Goal: Contribute content

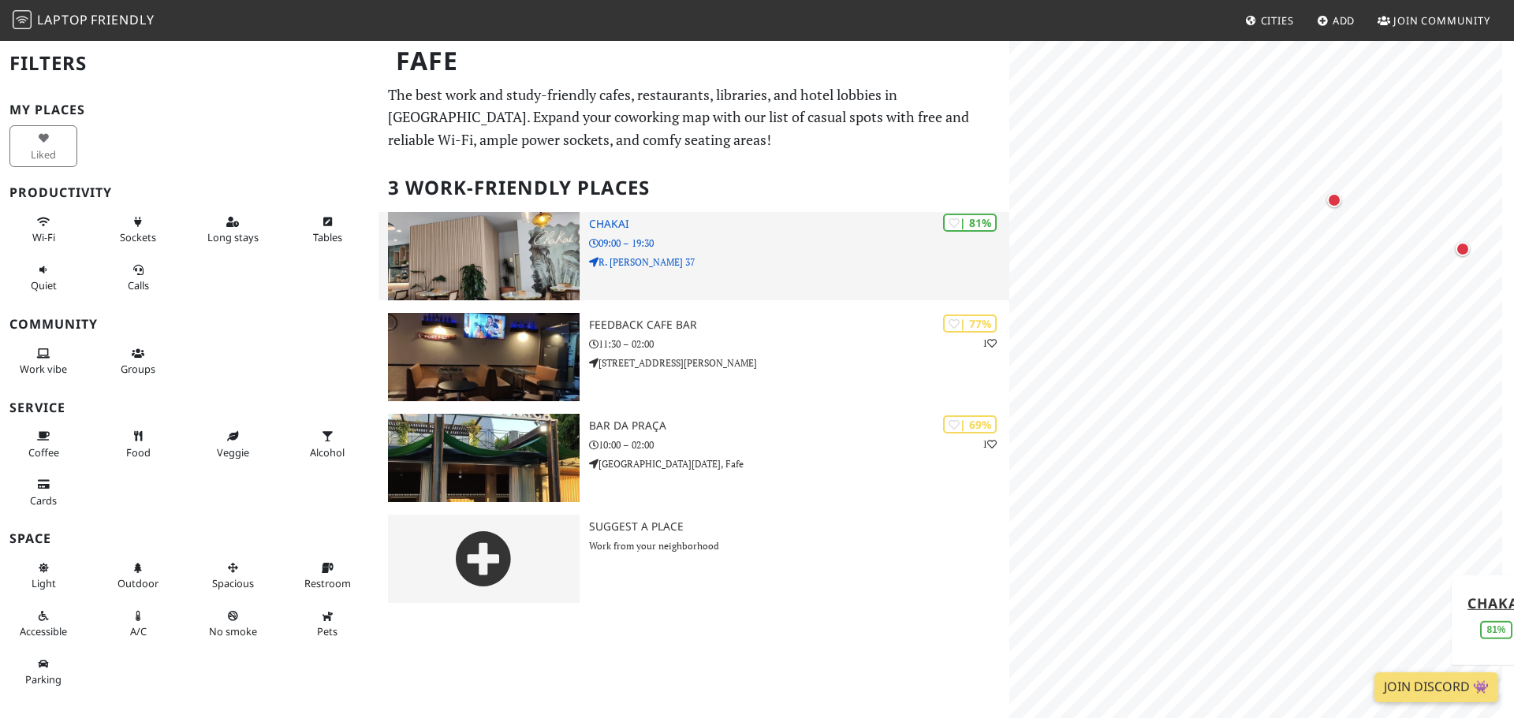
click at [689, 260] on p "R. Dr. Maximino de Matos 37" at bounding box center [799, 262] width 420 height 15
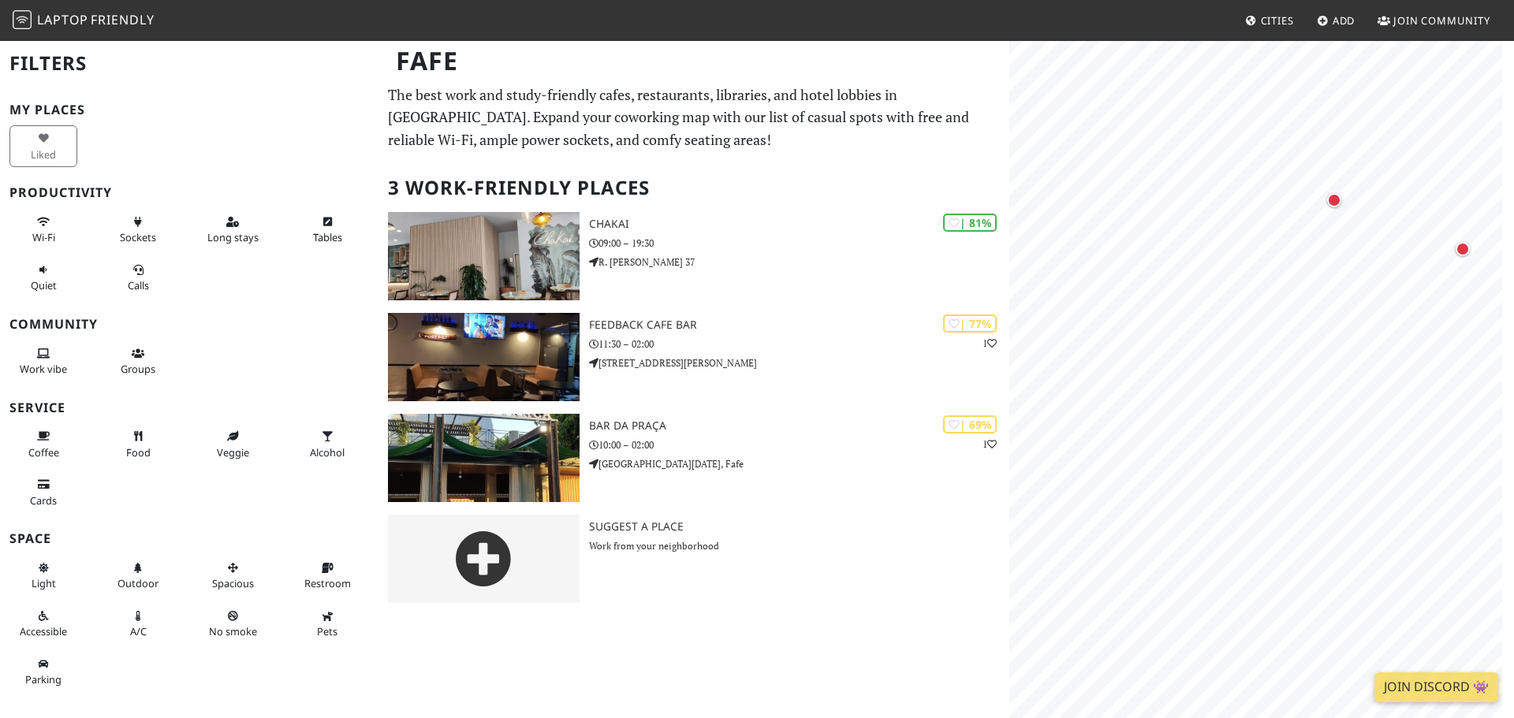
click at [1334, 23] on span "Add" at bounding box center [1343, 20] width 23 height 14
